Goal: Task Accomplishment & Management: Use online tool/utility

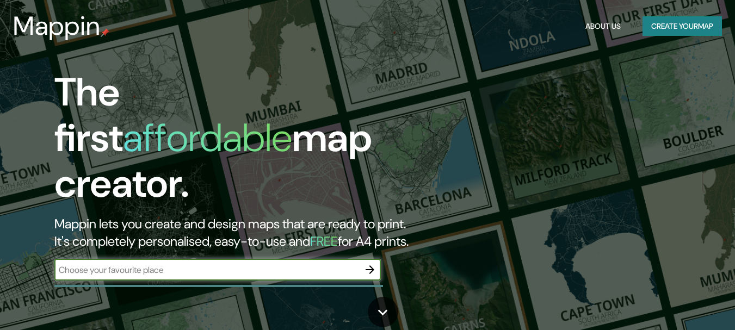
click at [204, 264] on input "text" at bounding box center [206, 270] width 305 height 13
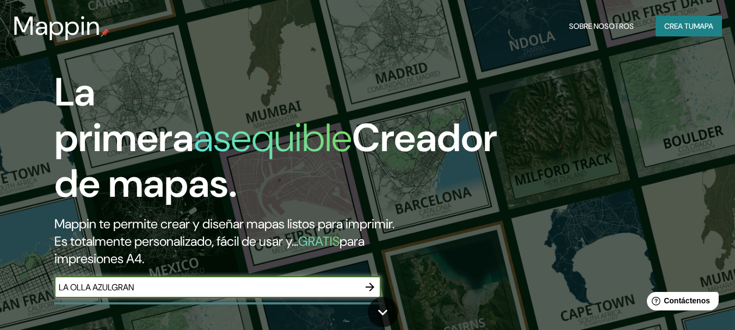
type input "LA OLLA AZULGRANA"
click at [366, 285] on icon "button" at bounding box center [369, 287] width 13 height 13
